Goal: Transaction & Acquisition: Purchase product/service

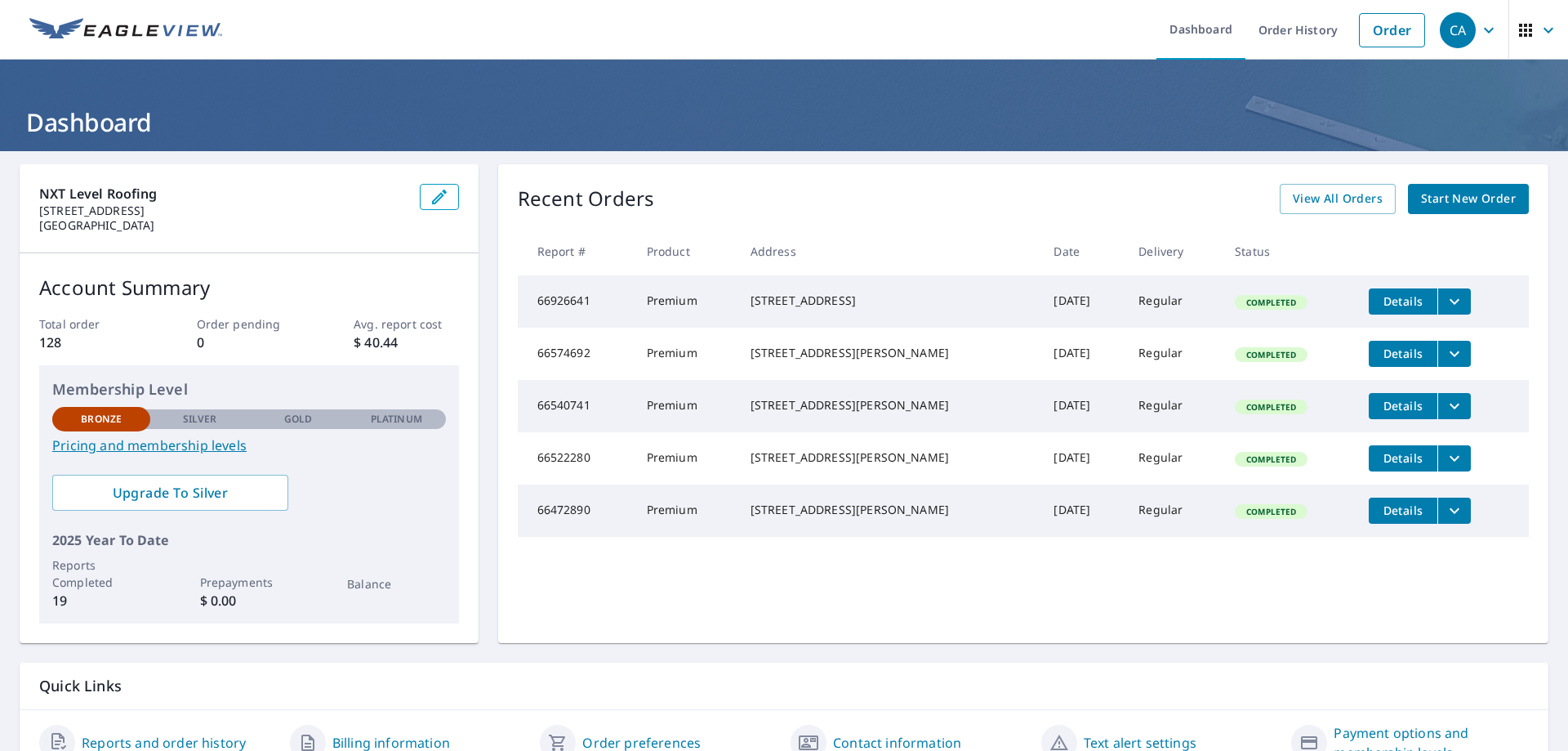
click at [454, 215] on div "NXT Level Roofing [STREET_ADDRESS]" at bounding box center [250, 209] width 459 height 89
click at [1322, 195] on span "View All Orders" at bounding box center [1337, 199] width 90 height 21
click at [1440, 199] on span "Start New Order" at bounding box center [1468, 199] width 95 height 21
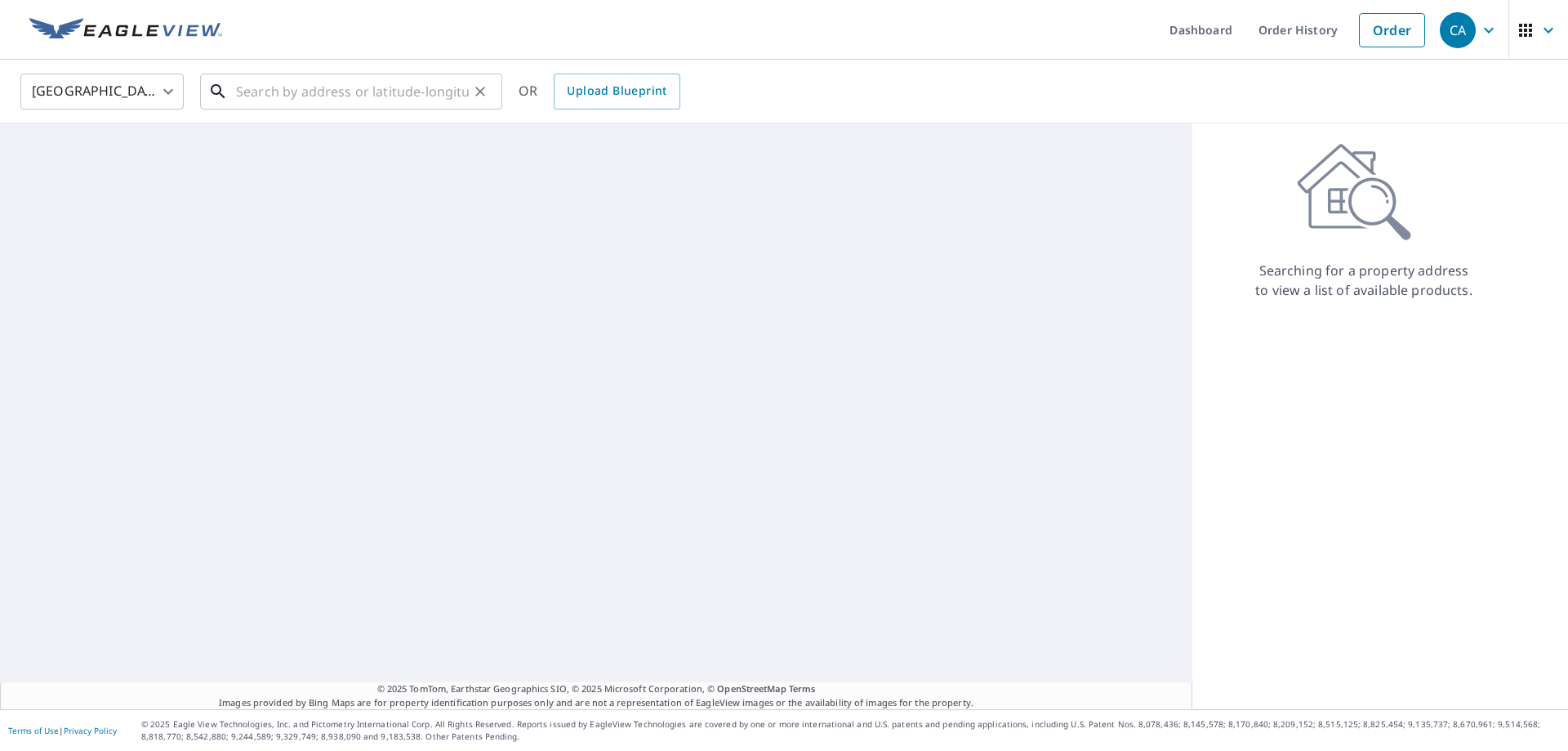
click at [344, 89] on input "text" at bounding box center [352, 91] width 233 height 46
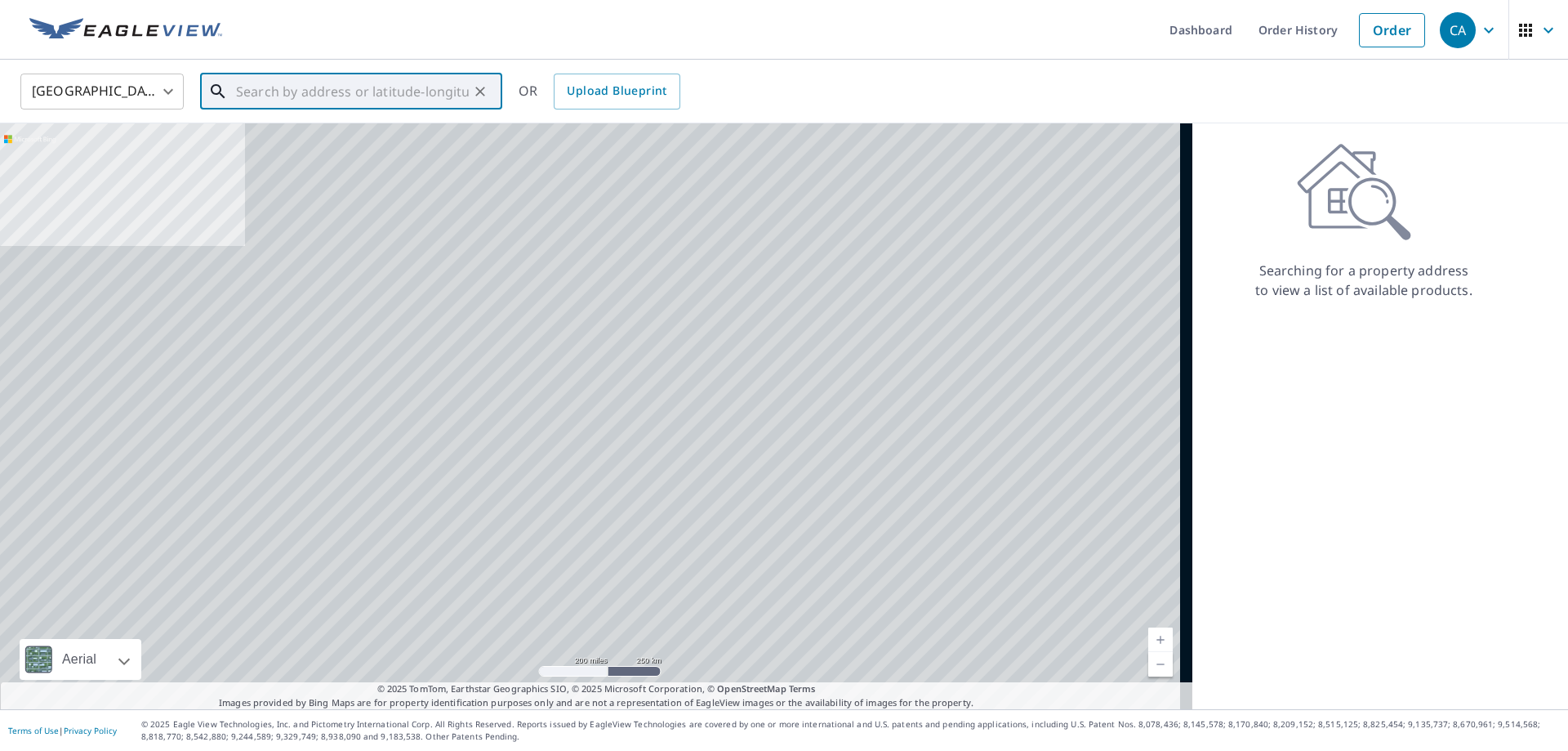
paste input "[STREET_ADDRESS]"
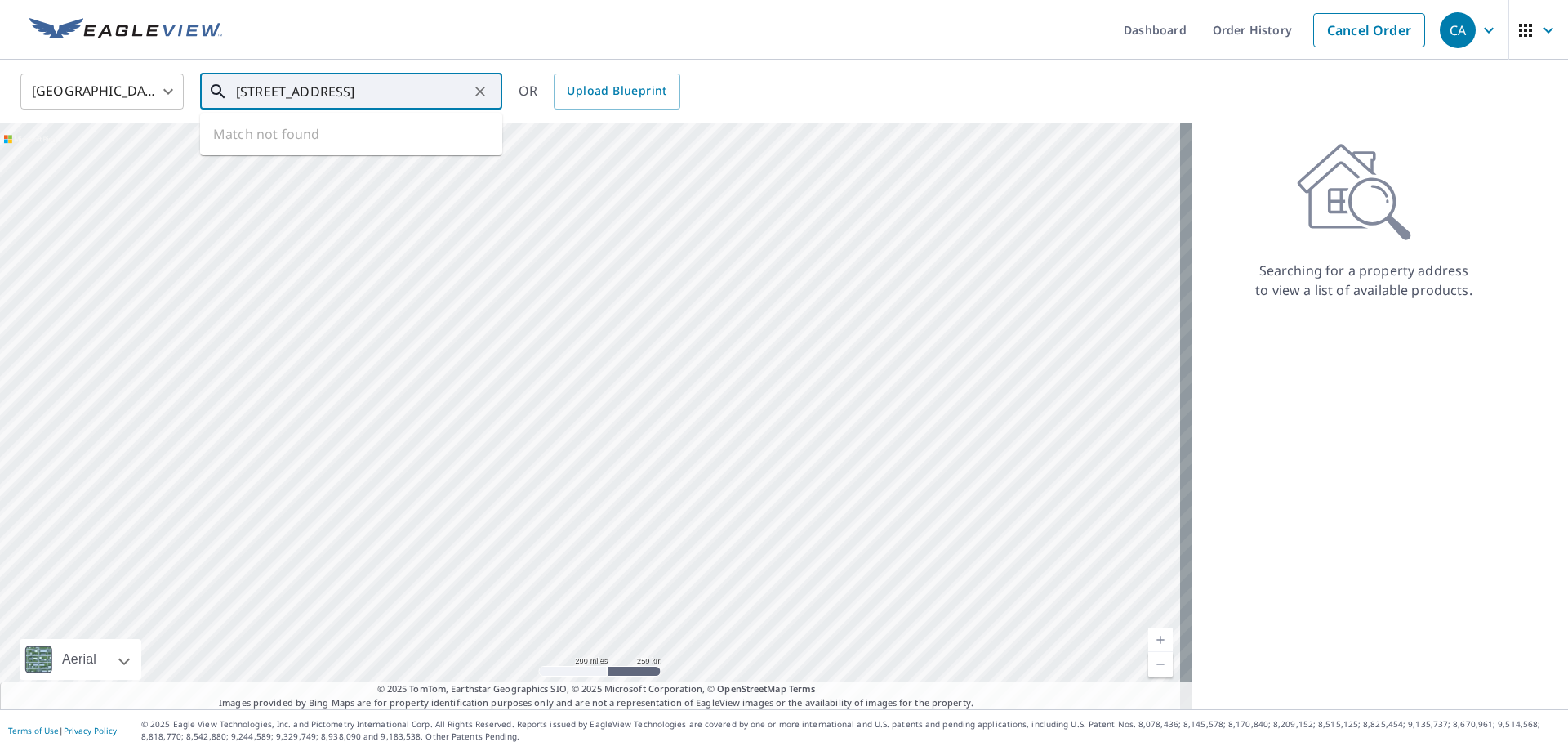
drag, startPoint x: 289, startPoint y: 90, endPoint x: 159, endPoint y: 96, distance: 130.1
click at [145, 96] on div "United States [GEOGRAPHIC_DATA] ​ 85 Co Rd 1363 ​ Match not found OR Upload Blu…" at bounding box center [778, 91] width 1540 height 38
paste input "[GEOGRAPHIC_DATA]"
type input "[STREET_ADDRESS]"
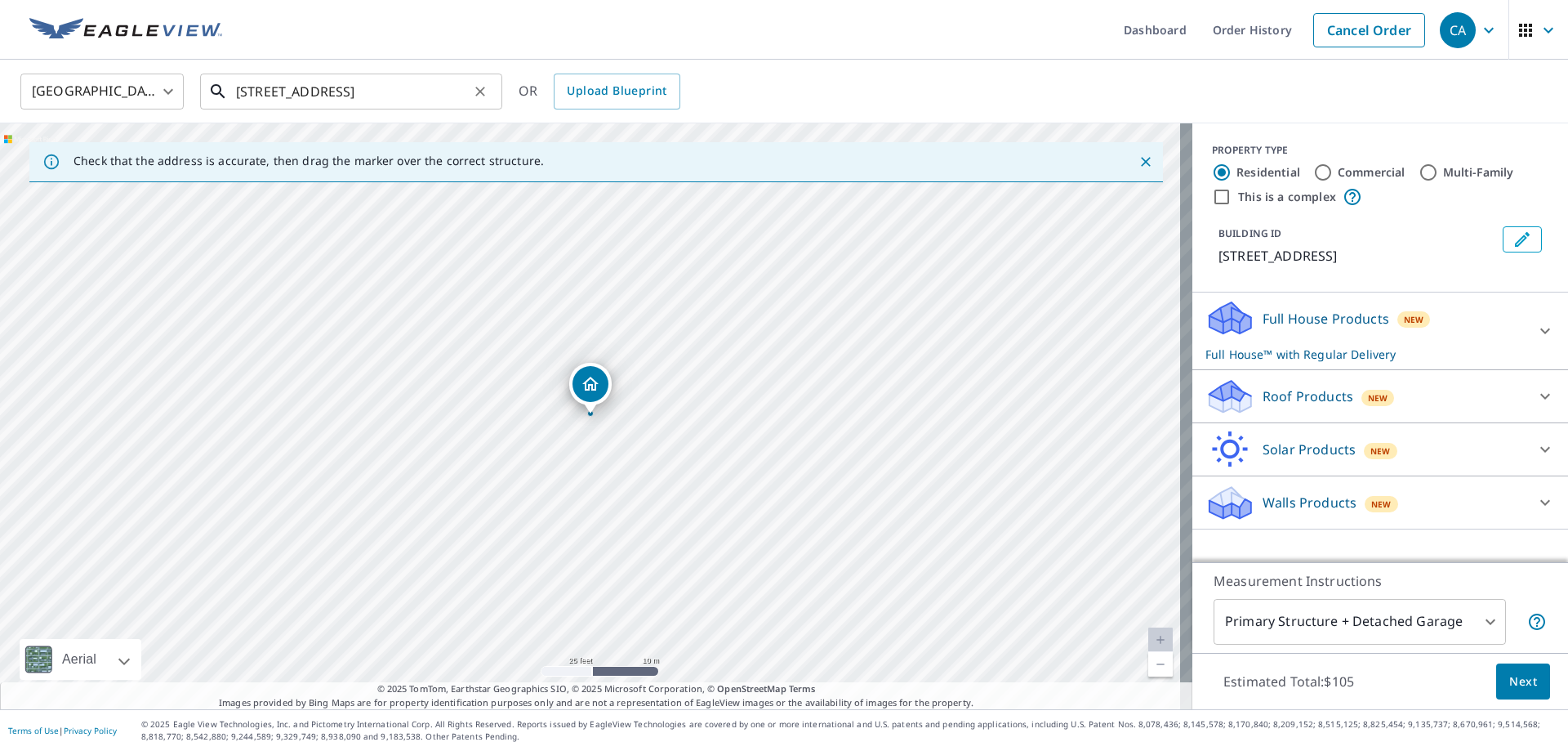
click at [366, 94] on input "[STREET_ADDRESS]" at bounding box center [352, 91] width 233 height 46
